Goal: Information Seeking & Learning: Check status

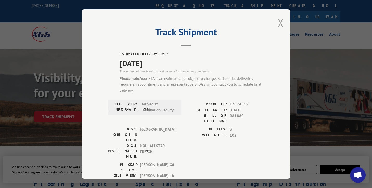
click at [280, 23] on button "Close modal" at bounding box center [281, 23] width 6 height 14
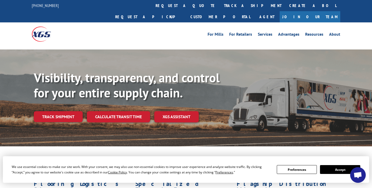
drag, startPoint x: 58, startPoint y: 104, endPoint x: 92, endPoint y: 103, distance: 33.8
click at [58, 111] on link "Track shipment" at bounding box center [58, 116] width 49 height 11
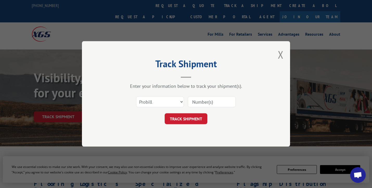
click at [197, 103] on input at bounding box center [212, 102] width 48 height 11
paste input "17629621"
type input "17629621"
click at [184, 116] on button "TRACK SHIPMENT" at bounding box center [186, 118] width 43 height 11
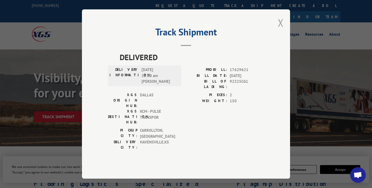
click at [282, 30] on button "Close modal" at bounding box center [281, 23] width 6 height 14
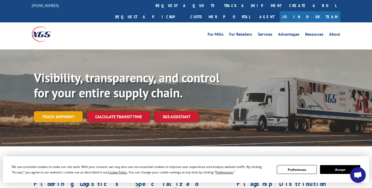
click at [61, 111] on link "Track shipment" at bounding box center [58, 116] width 49 height 11
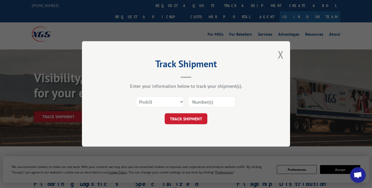
click at [200, 102] on input at bounding box center [212, 102] width 48 height 11
paste input "17629621"
type input "17629621"
click at [188, 118] on button "TRACK SHIPMENT" at bounding box center [186, 118] width 43 height 11
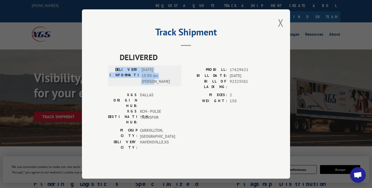
drag, startPoint x: 158, startPoint y: 91, endPoint x: 111, endPoint y: 78, distance: 48.9
click at [111, 78] on div "DELIVERY INFORMATION: [DATE] 11:00 am [PERSON_NAME]" at bounding box center [145, 76] width 70 height 18
copy div "DELIVERY INFORMATION: [DATE] 11:00 am [PERSON_NAME]"
click at [252, 90] on span "92325CG1" at bounding box center [247, 84] width 34 height 11
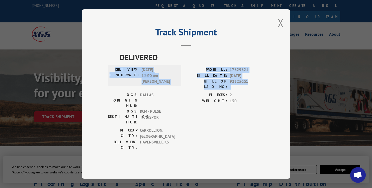
drag, startPoint x: 253, startPoint y: 90, endPoint x: 119, endPoint y: 79, distance: 134.1
click at [119, 79] on div "DELIVERY INFORMATION: [DATE] 11:00 am [PERSON_NAME]: 17629621 BILL DATE: [DATE]…" at bounding box center [186, 79] width 156 height 25
copy div "DELIVERY INFORMATION: [DATE] 11:00 am [PERSON_NAME]: 17629621 BILL DATE: [DATE]…"
